Goal: Communication & Community: Ask a question

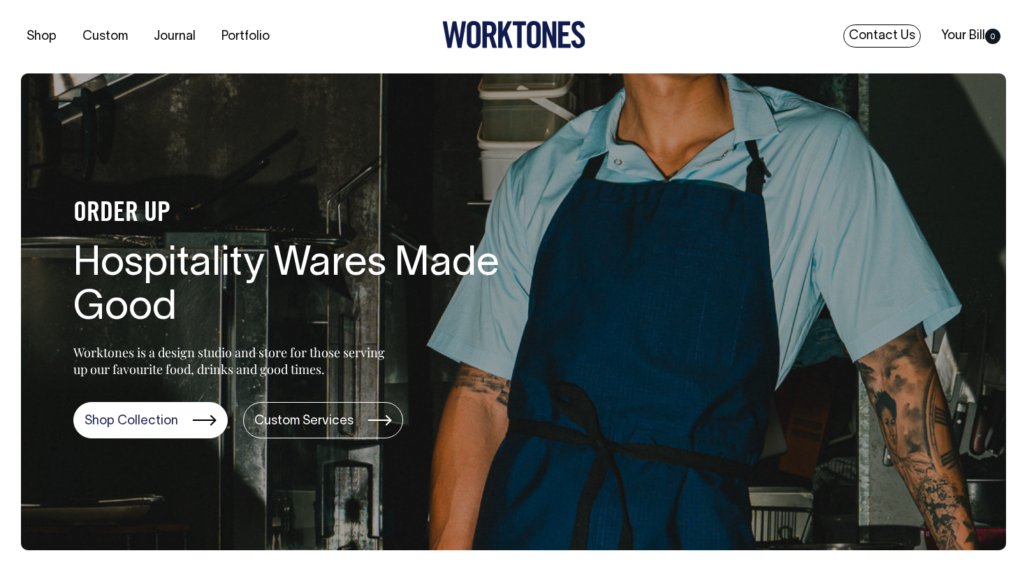
click at [875, 31] on link "Contact Us" at bounding box center [882, 35] width 78 height 23
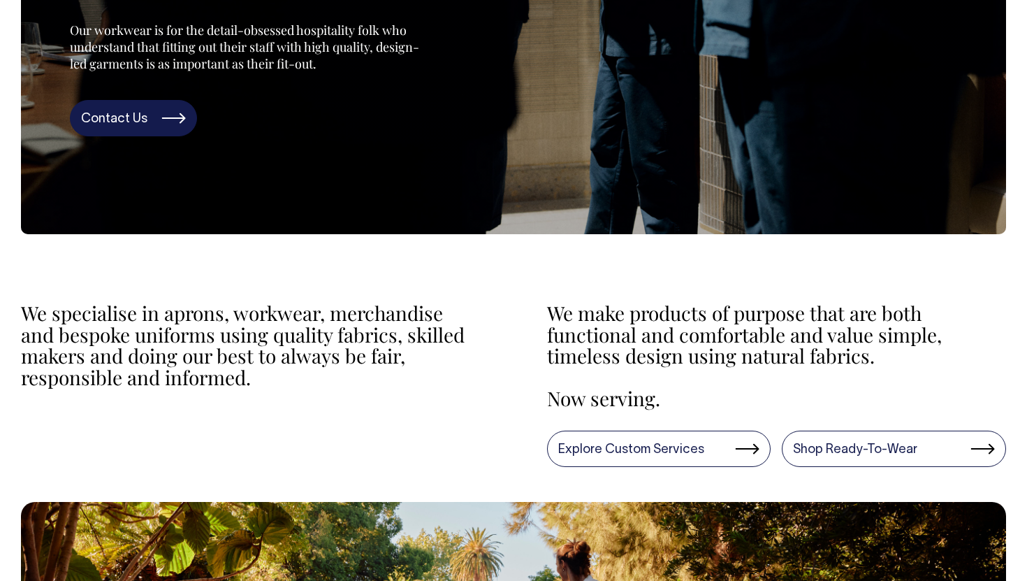
click at [143, 115] on link "Contact Us" at bounding box center [133, 118] width 127 height 36
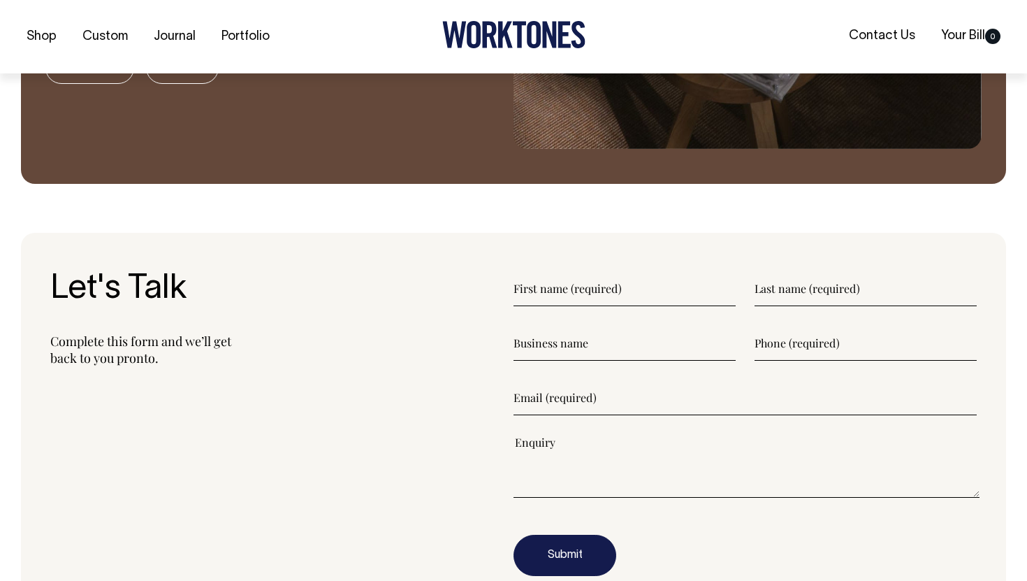
click at [611, 301] on input"] "text" at bounding box center [625, 288] width 222 height 35
click at [604, 293] on input"] "text" at bounding box center [625, 287] width 222 height 35
type input"] "Benjamin"
type input"] "Carmine"
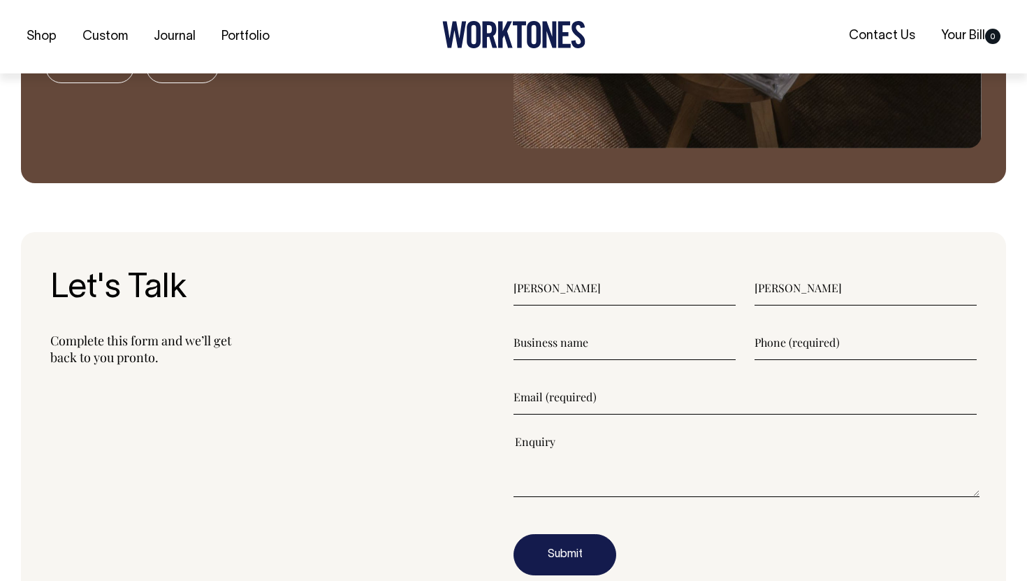
type input"] "0273765672"
type input"] "ben@nelrestaurant.com.au"
type input"] "Ben"
click at [505, 335] on p "Complete this form and we’ll get back to you pronto." at bounding box center [281, 349] width 463 height 34
click at [541, 350] on input"] "text" at bounding box center [625, 342] width 222 height 35
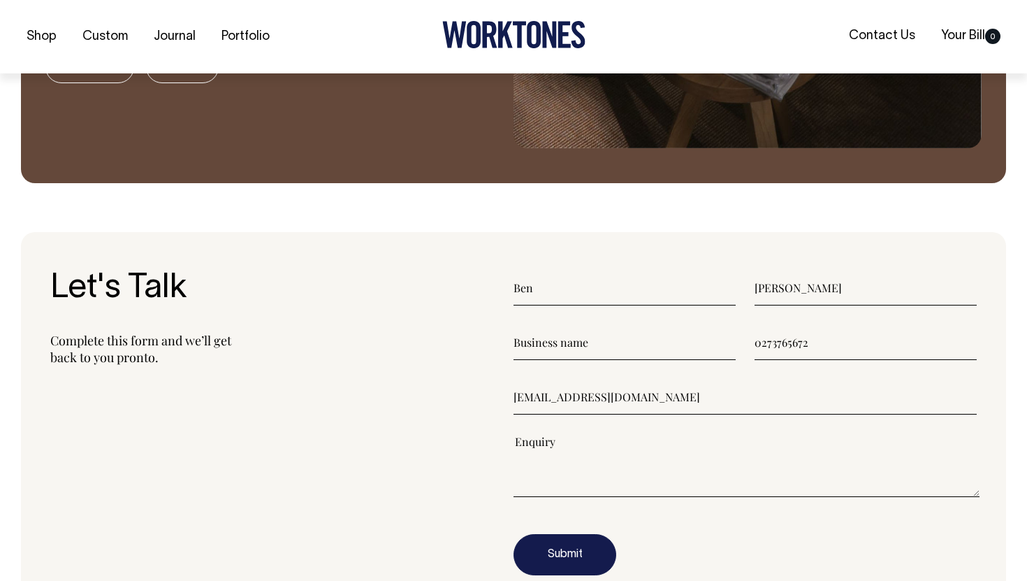
drag, startPoint x: 836, startPoint y: 342, endPoint x: 646, endPoint y: 342, distance: 190.0
click at [646, 342] on div "0273765672" at bounding box center [745, 342] width 463 height 35
type input"] "+"
type input"] "0431174466"
click at [564, 494] on textarea"] at bounding box center [747, 465] width 466 height 63
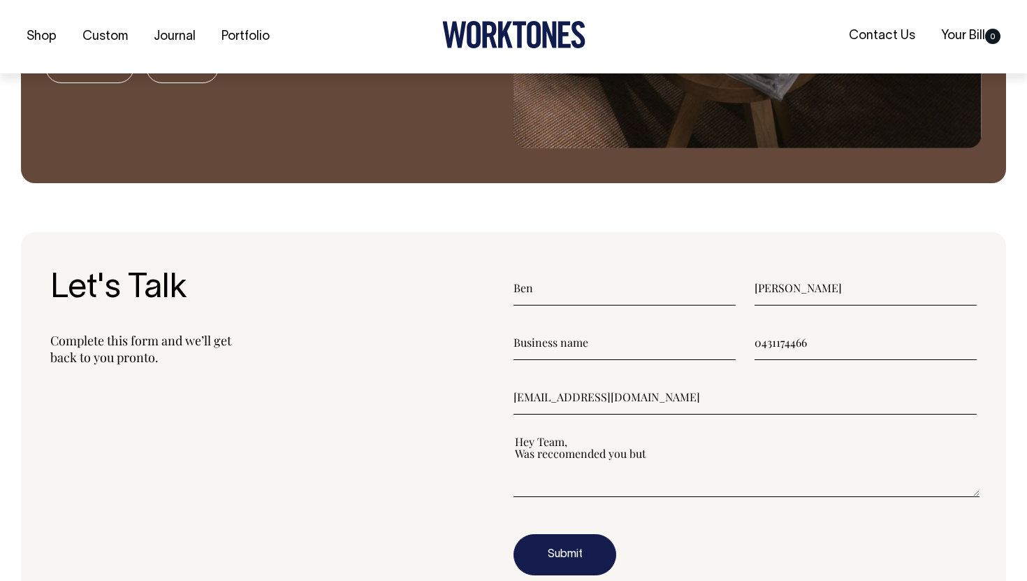
click at [575, 450] on textarea"] "Hey Team, Was reccomended you but" at bounding box center [747, 465] width 466 height 63
click at [657, 454] on textarea"] "Hey Team, Was recommended you but" at bounding box center [747, 465] width 466 height 63
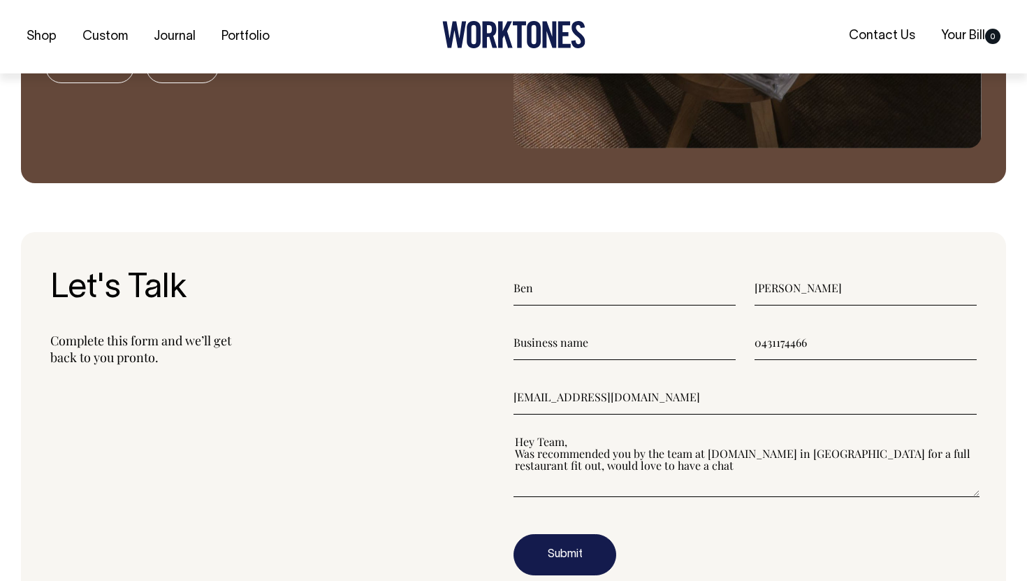
type textarea"] "Hey Team, Was recommended you by the team at O.MY in Melbourne for a full resta…"
click at [584, 333] on input"] "text" at bounding box center [625, 342] width 222 height 35
type input"] "Nel"
click at [631, 467] on textarea"] "Hey Team, Was recommended you by the team at O.MY in Melbourne for a full resta…" at bounding box center [747, 465] width 466 height 63
type textarea"] "Hey Team, Was recommended you by the team at O.MY in Melbourne for a full resta…"
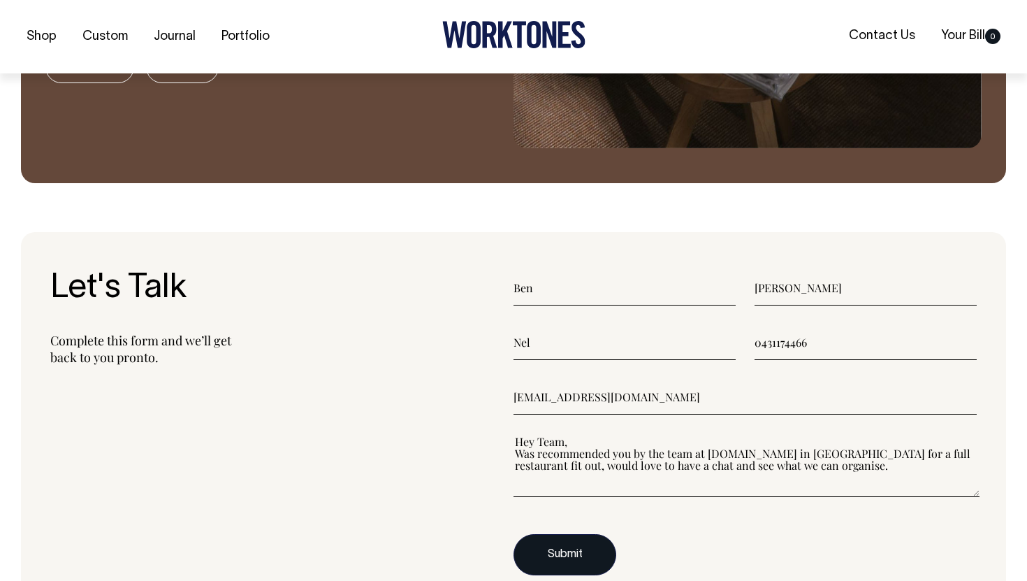
click at [546, 559] on button "Submit" at bounding box center [565, 555] width 103 height 42
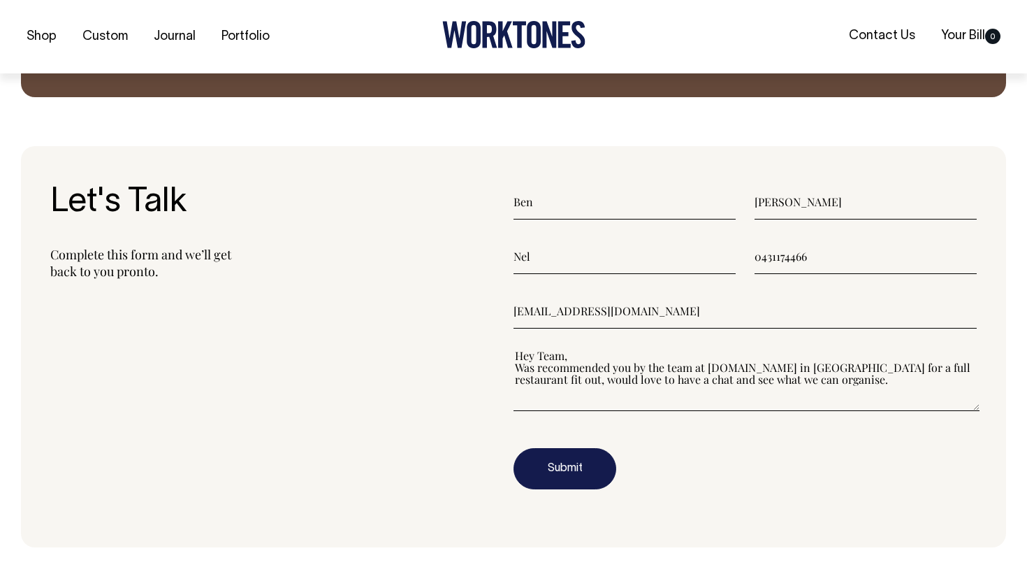
scroll to position [1585, 0]
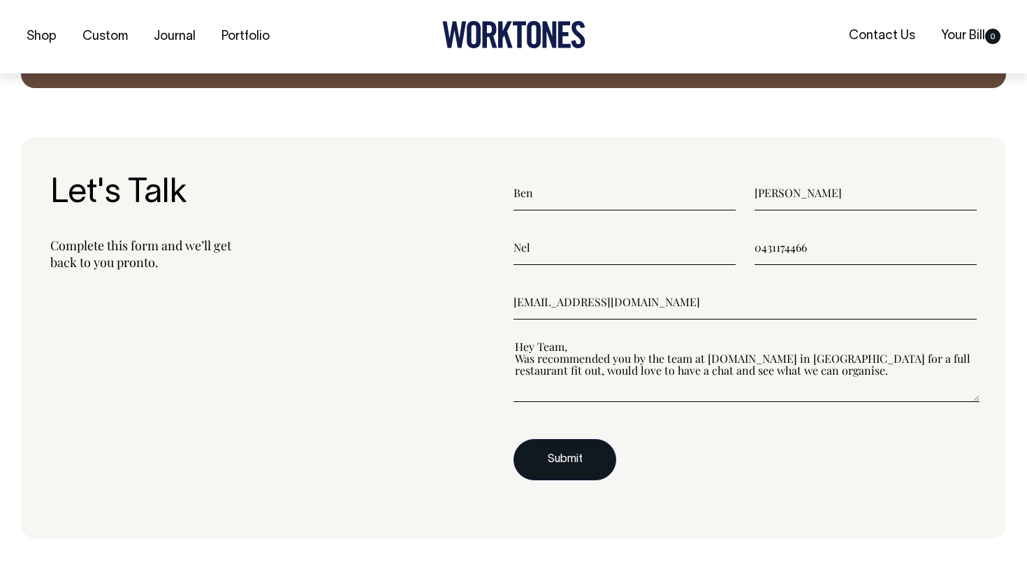
click at [567, 454] on button "Submit" at bounding box center [565, 460] width 103 height 42
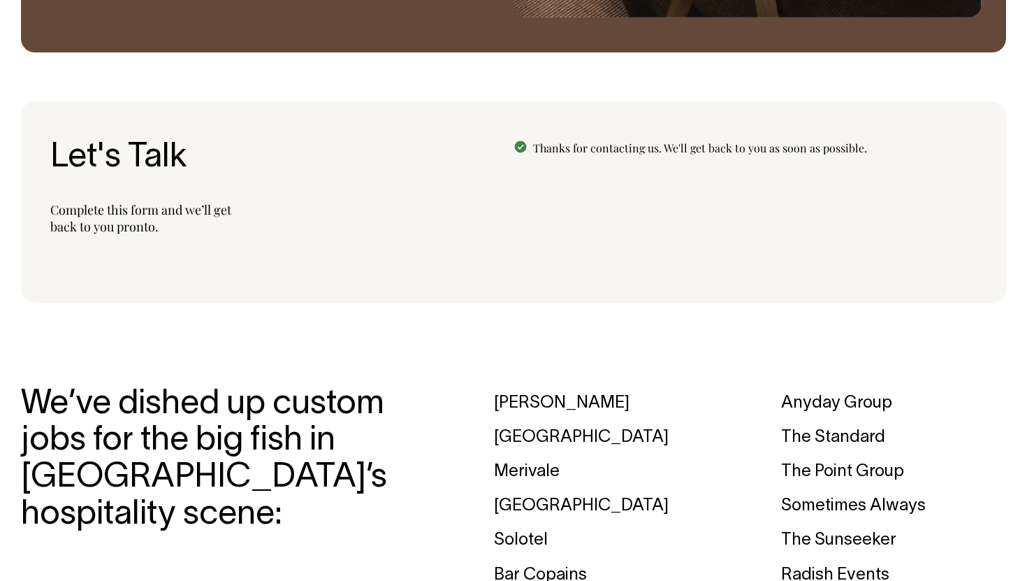
scroll to position [1620, 0]
